Goal: Task Accomplishment & Management: Manage account settings

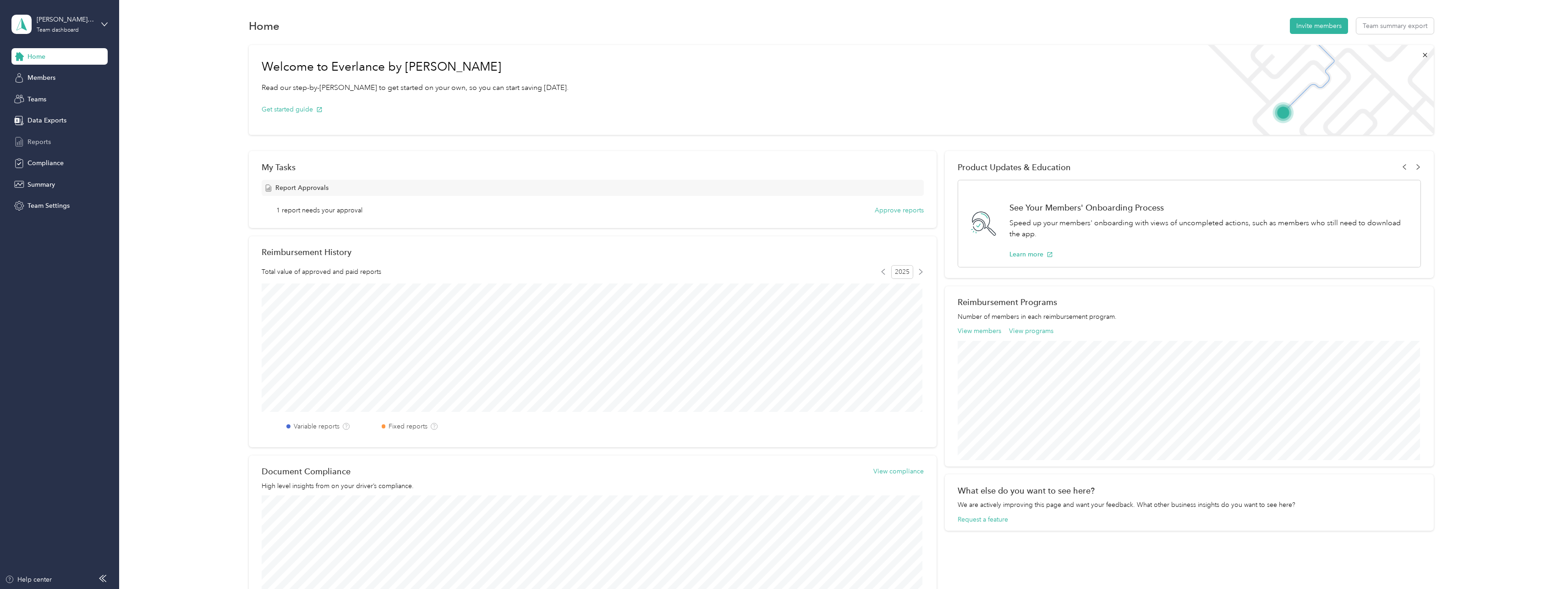
click at [44, 141] on span "Reports" at bounding box center [39, 142] width 23 height 10
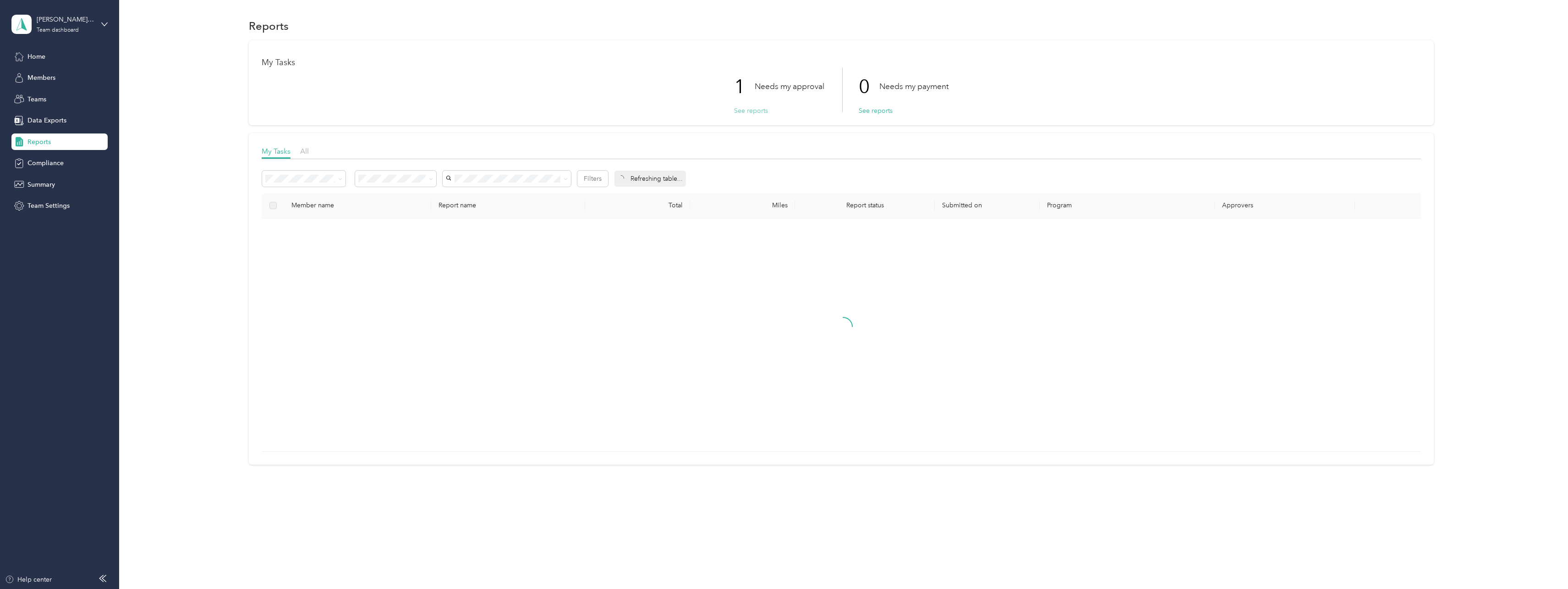
click at [740, 112] on button "See reports" at bounding box center [751, 111] width 34 height 10
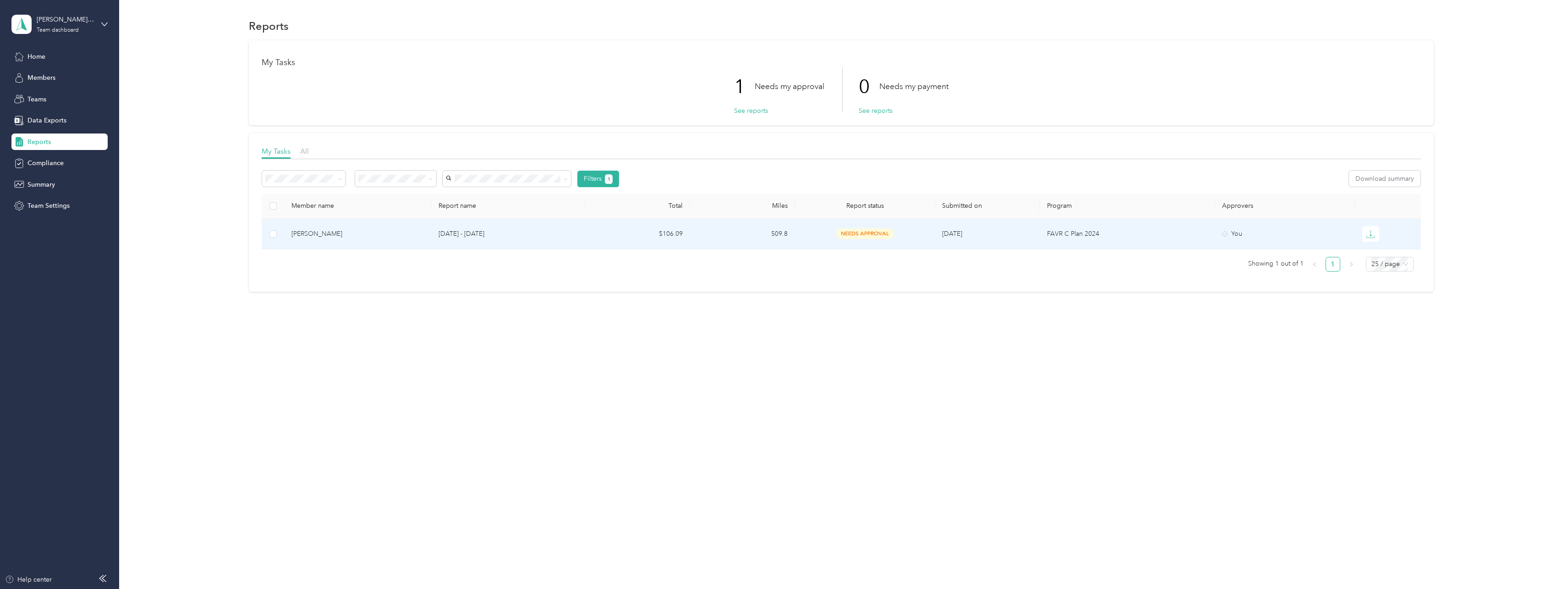
click at [268, 235] on td at bounding box center [273, 234] width 23 height 30
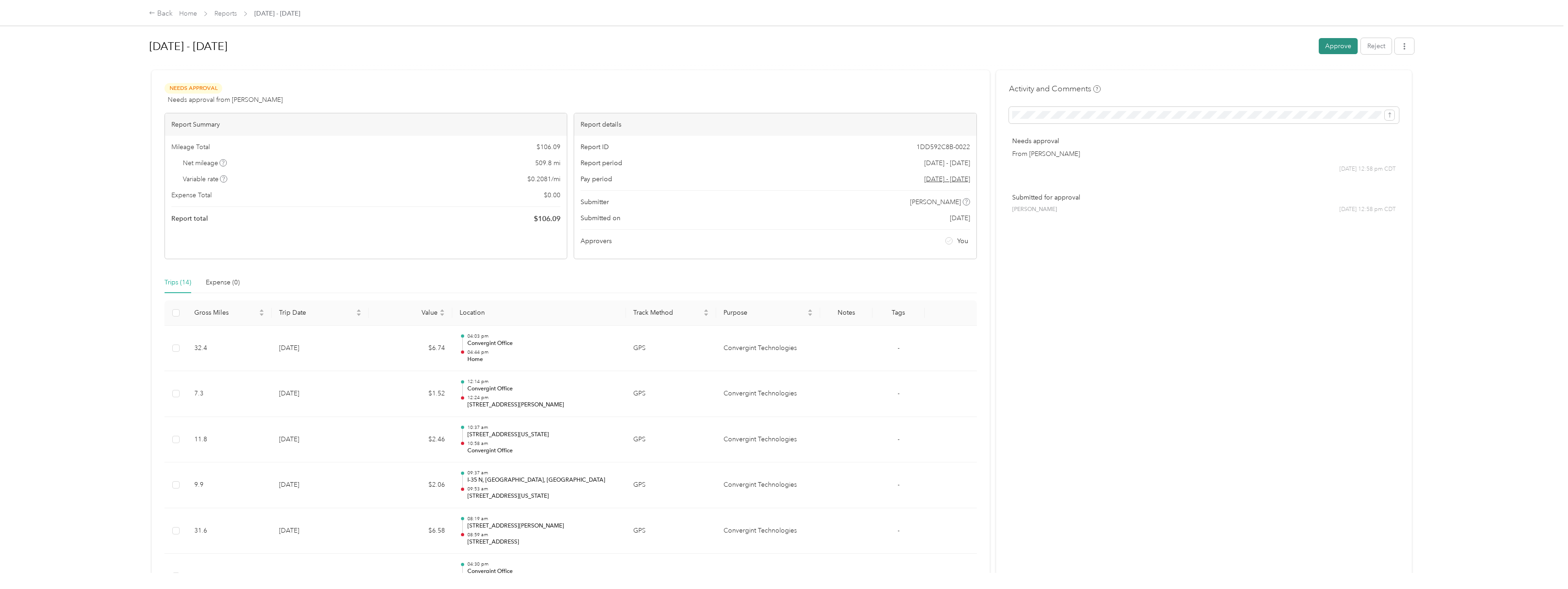
click at [1323, 46] on button "Approve" at bounding box center [1338, 46] width 39 height 16
